Goal: Task Accomplishment & Management: Manage account settings

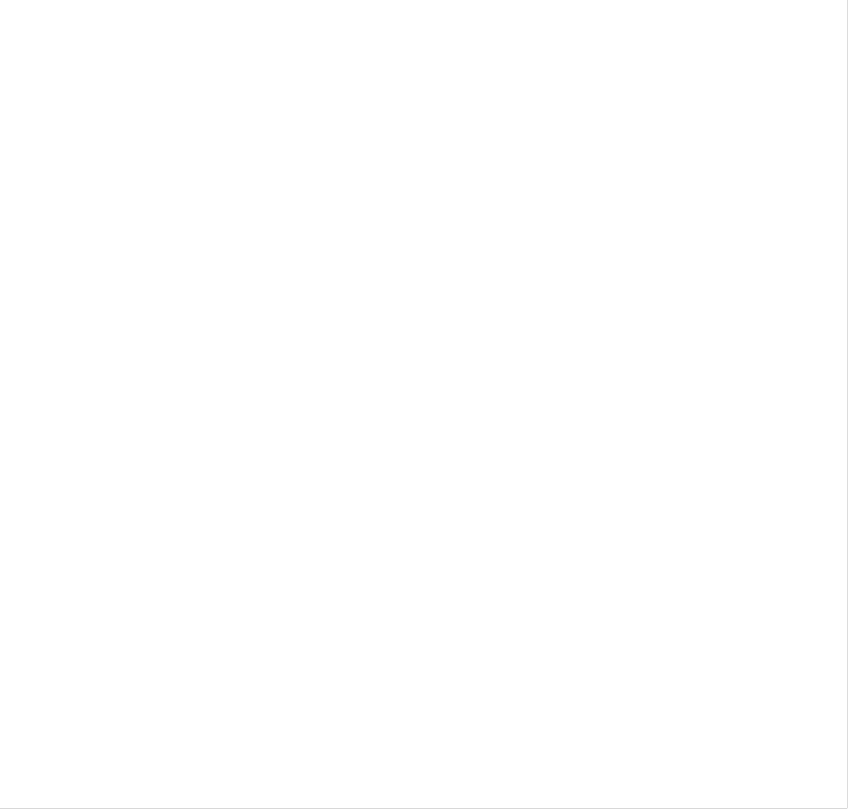
click at [51, 75] on body at bounding box center [424, 404] width 848 height 809
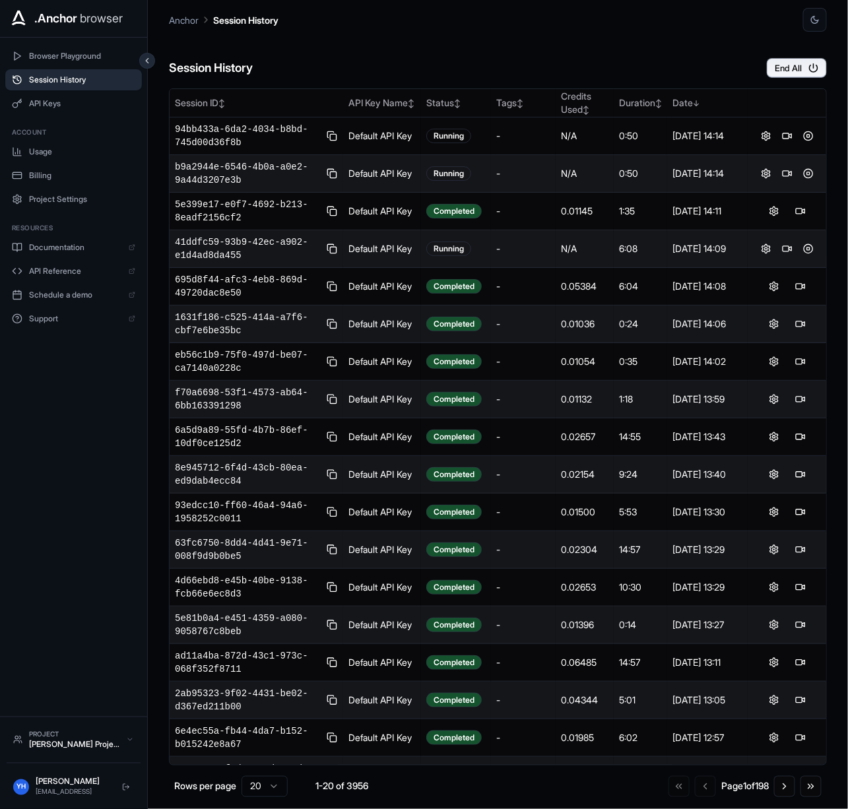
click at [777, 80] on div "Session History End All Session ID ↕ API Key Name ↕ Status ↕ Tags ↕ Credits Use…" at bounding box center [498, 420] width 658 height 777
click at [785, 74] on button "End All" at bounding box center [797, 68] width 60 height 20
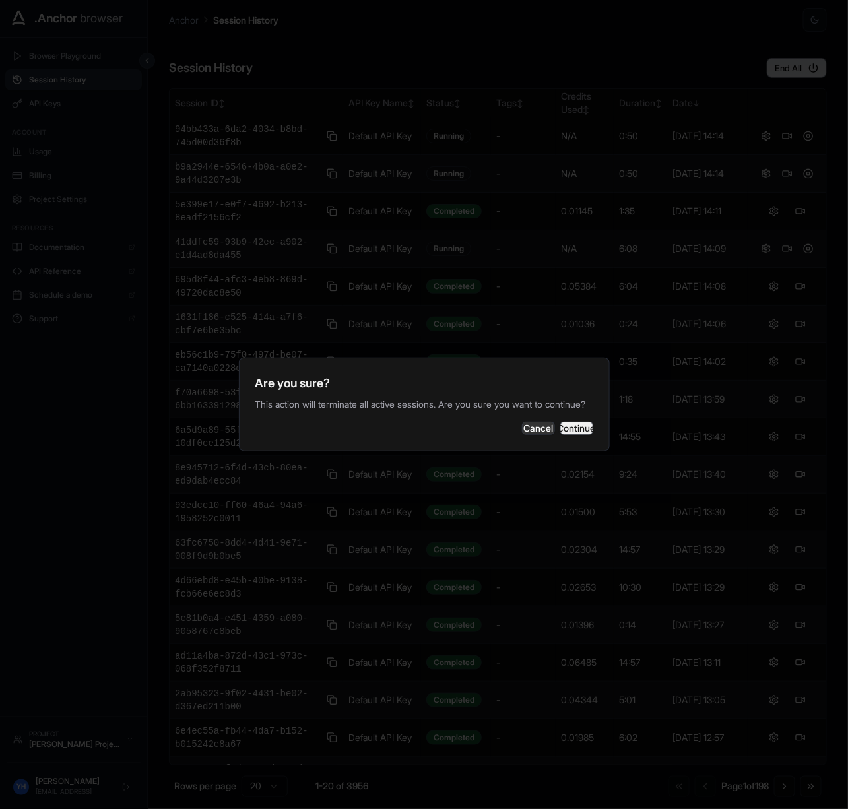
click at [565, 435] on button "Continue" at bounding box center [576, 428] width 33 height 13
